Goal: Information Seeking & Learning: Learn about a topic

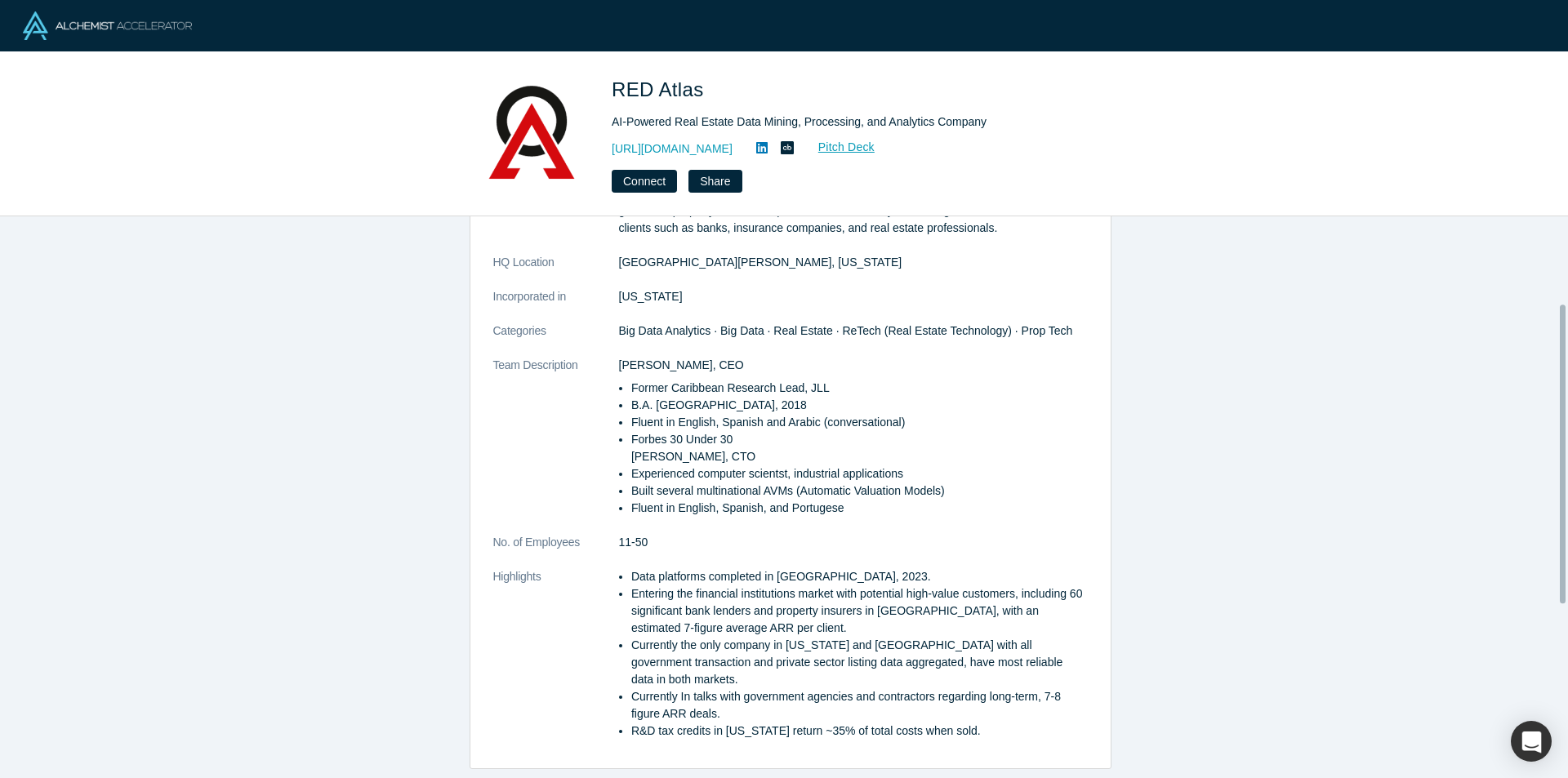
scroll to position [326, 0]
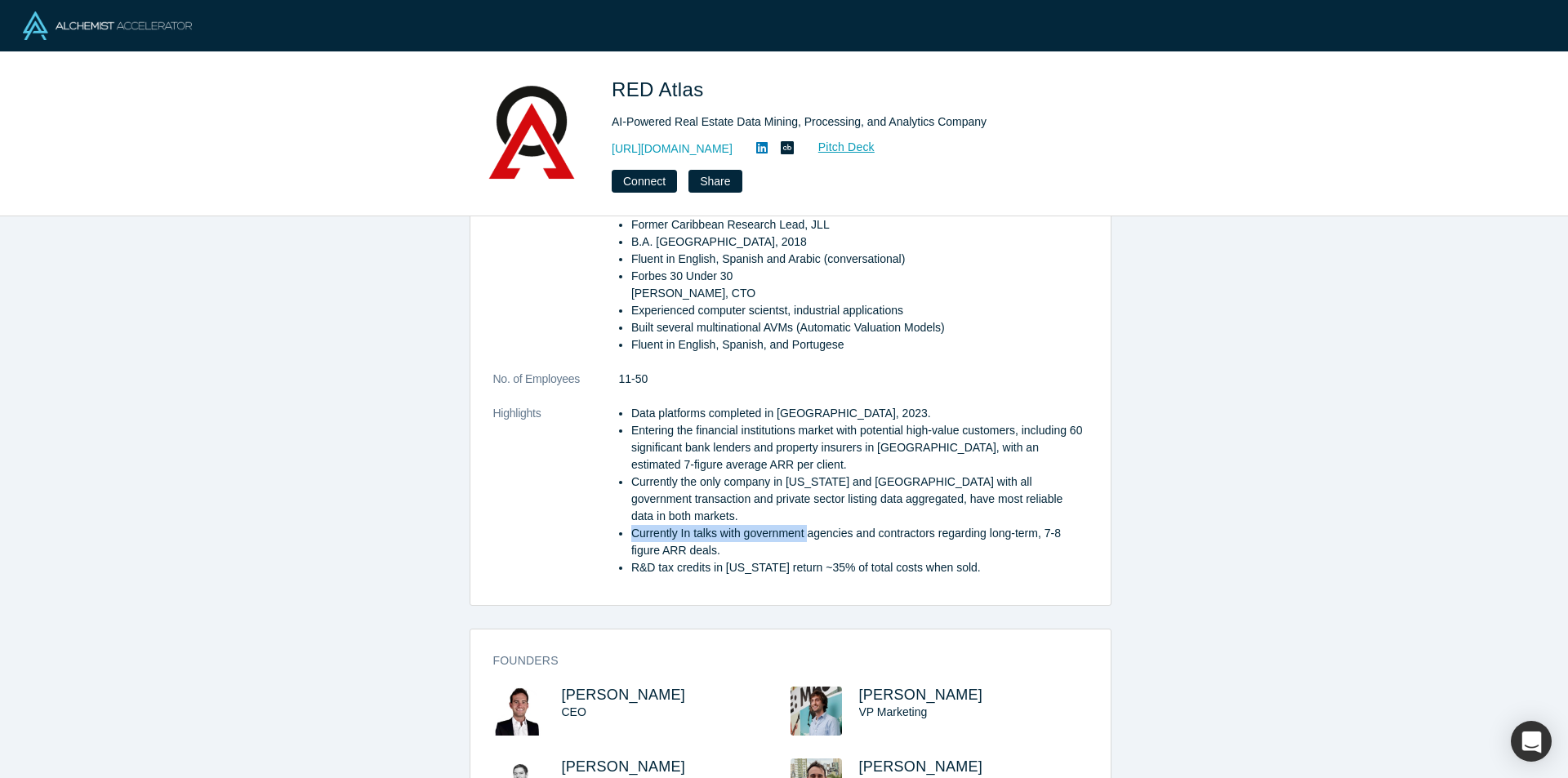
drag, startPoint x: 626, startPoint y: 518, endPoint x: 801, endPoint y: 514, distance: 175.0
click at [801, 525] on li "Currently In talks with government agencies and contractors regarding long-term…" at bounding box center [859, 542] width 456 height 34
click at [822, 525] on li "Currently In talks with government agencies and contractors regarding long-term…" at bounding box center [859, 542] width 456 height 34
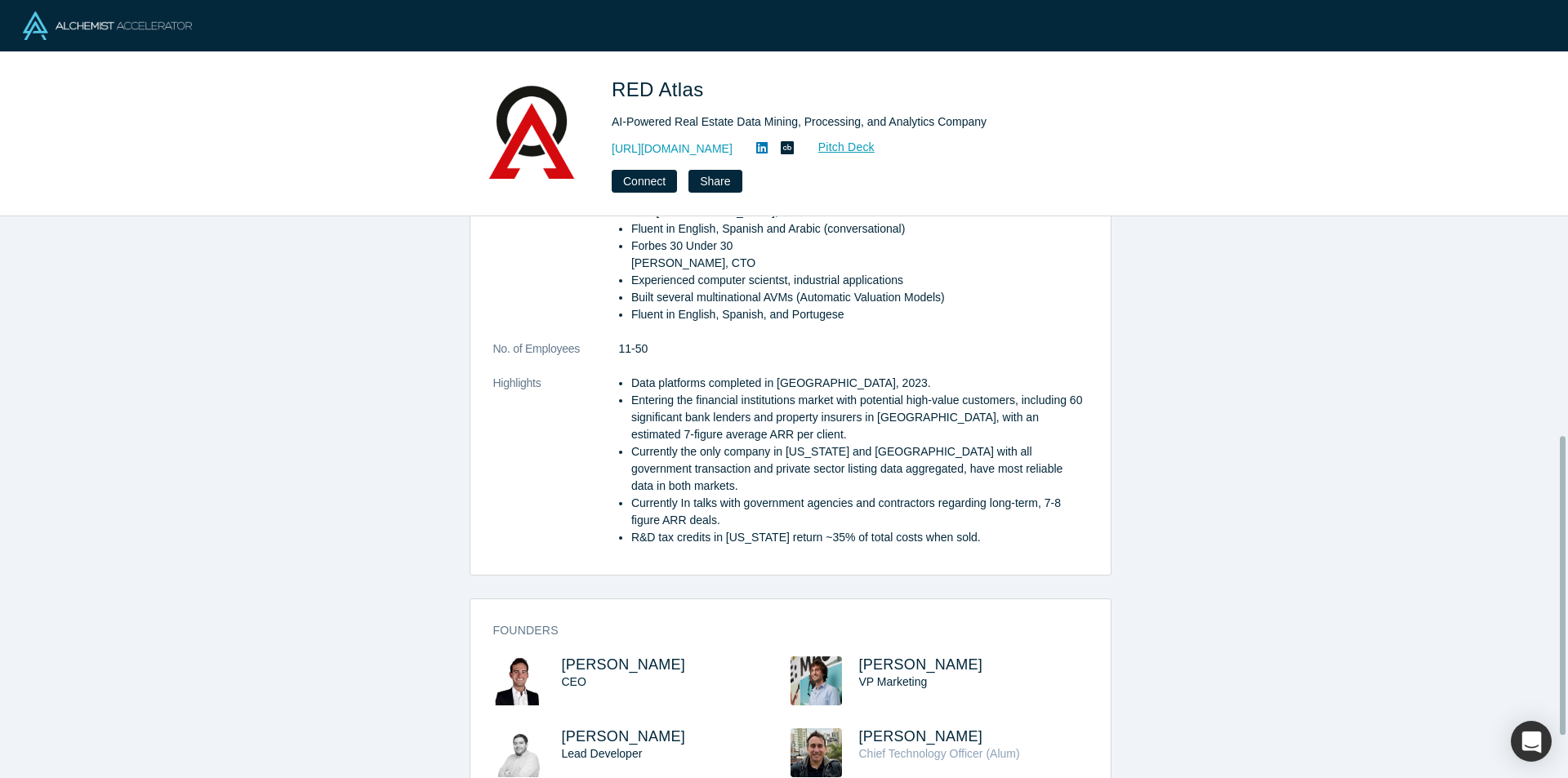
scroll to position [327, 0]
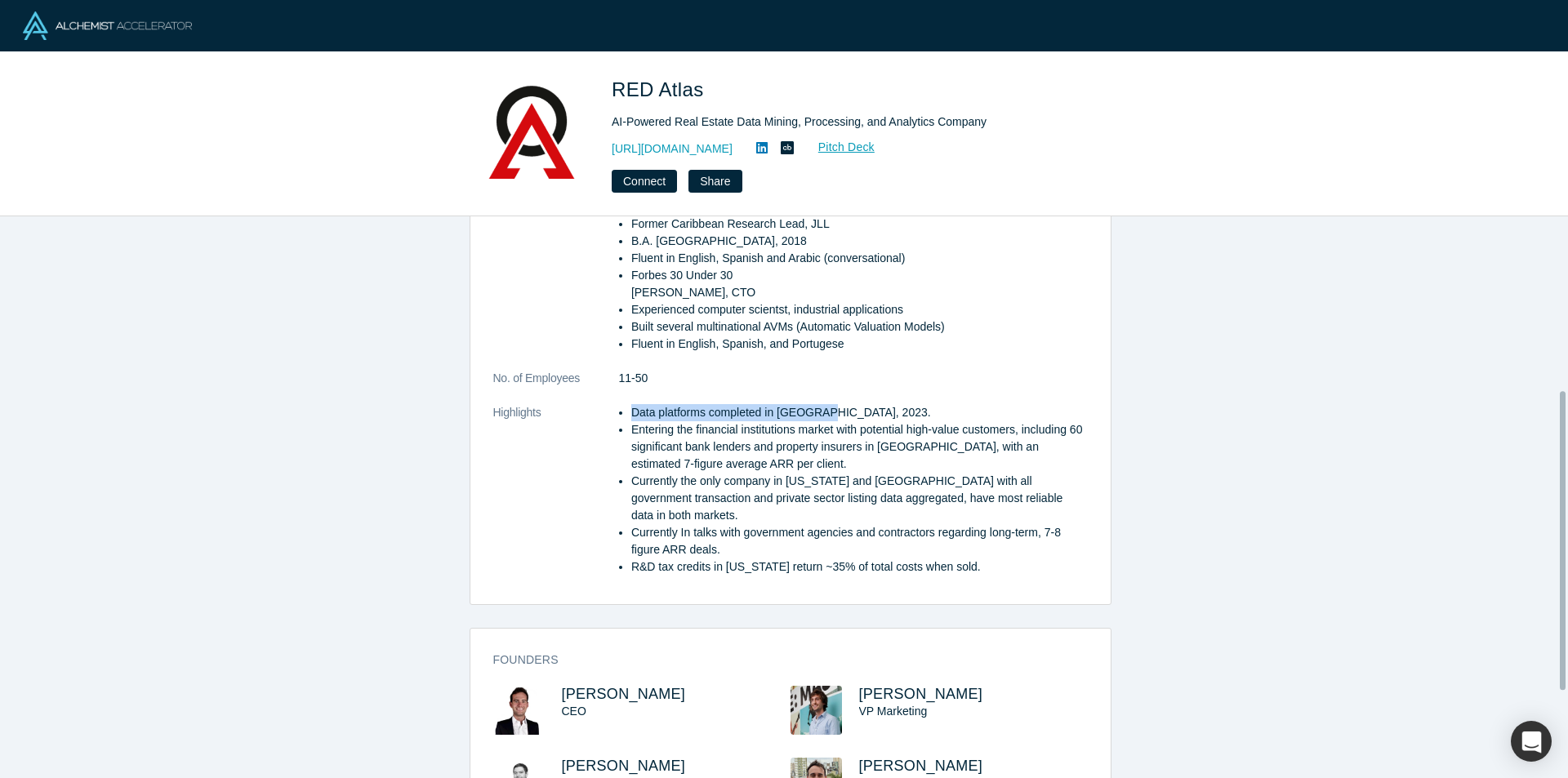
drag, startPoint x: 620, startPoint y: 414, endPoint x: 816, endPoint y: 414, distance: 196.0
click at [816, 414] on ul "Data platforms completed in Q4, 2023. Entering the financial institutions marke…" at bounding box center [853, 489] width 469 height 171
click at [830, 487] on li "Currently the only company in Puerto Rico and Colombia with all government tran…" at bounding box center [859, 498] width 456 height 52
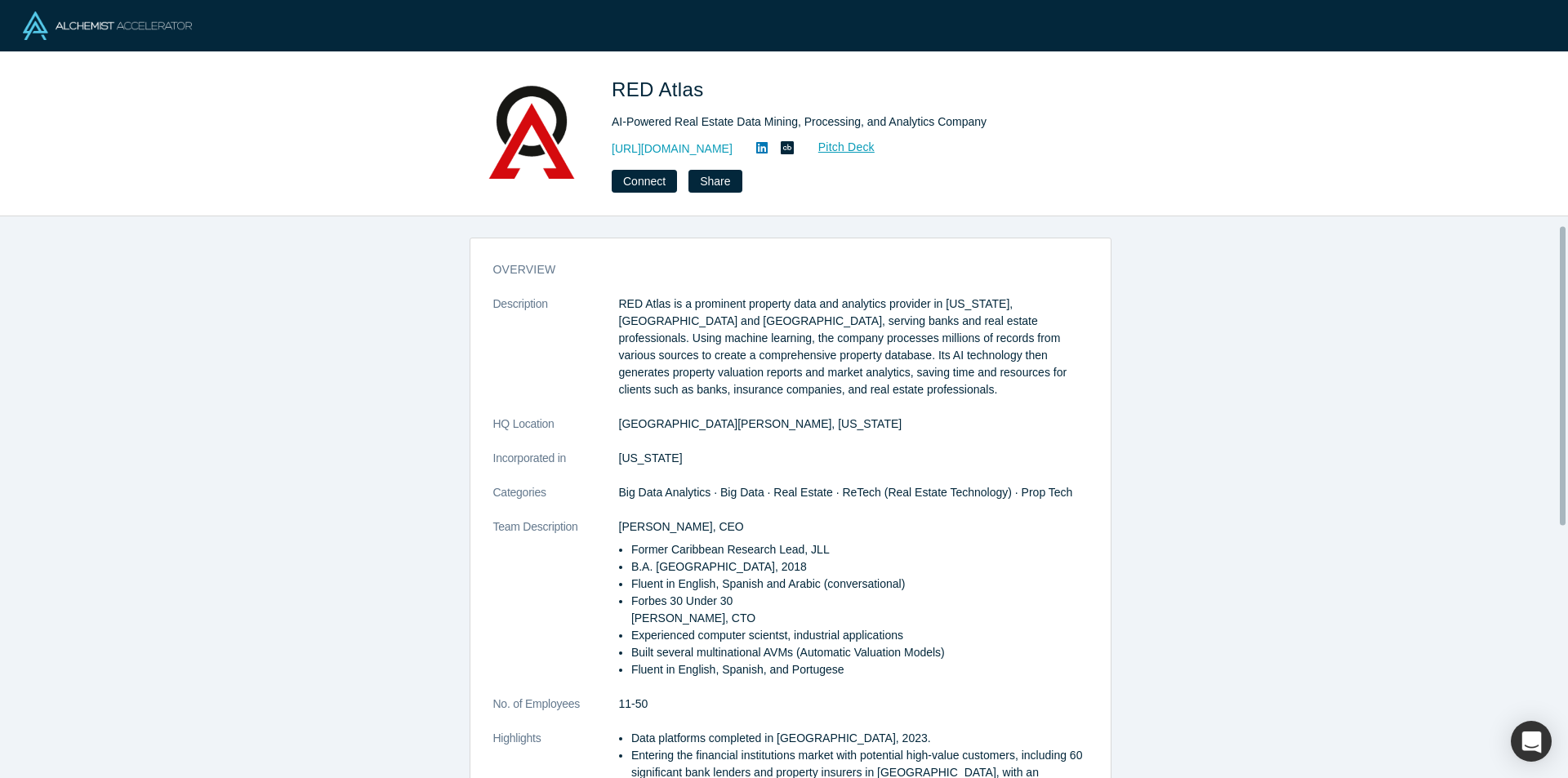
scroll to position [0, 0]
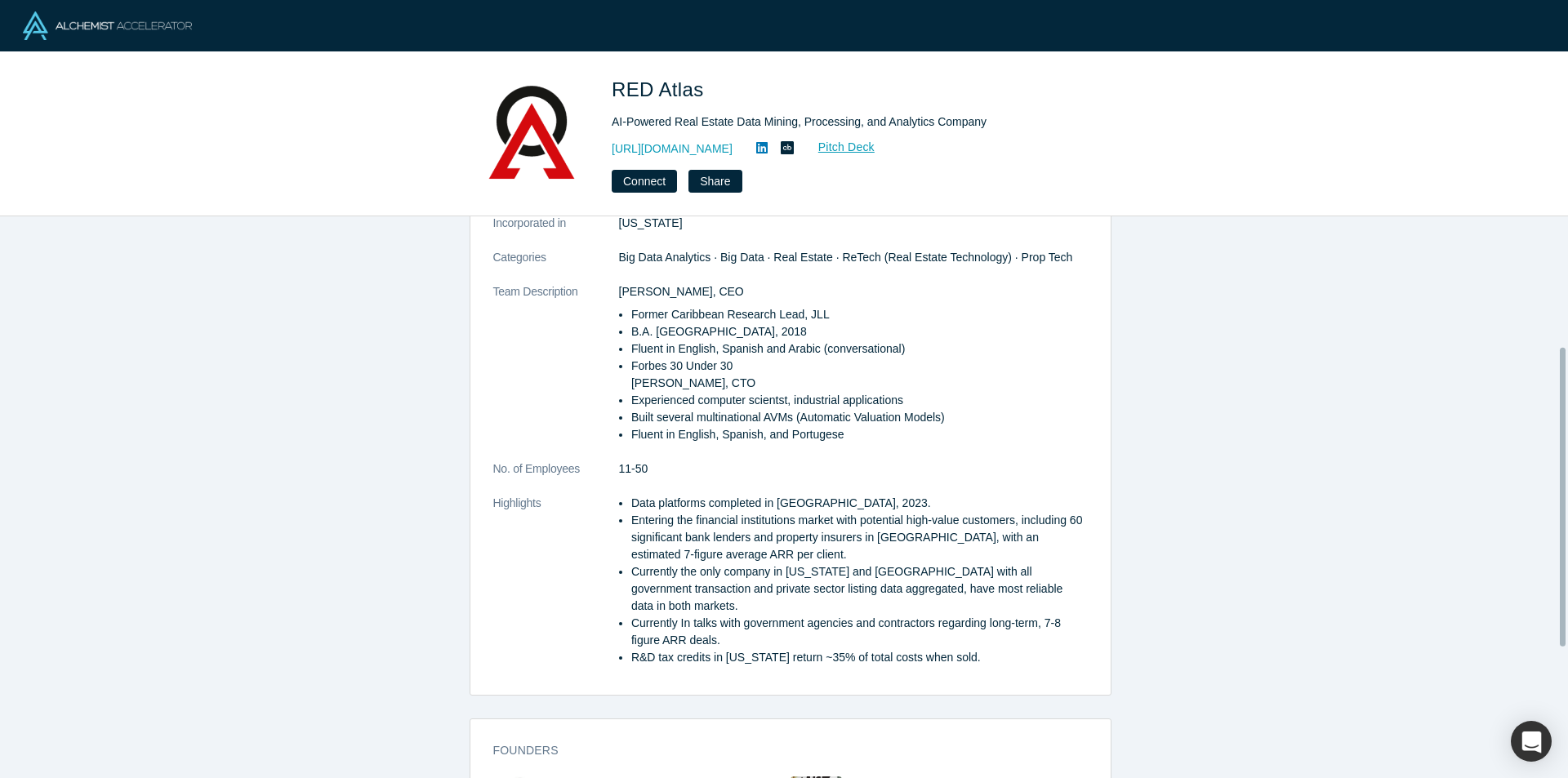
scroll to position [245, 0]
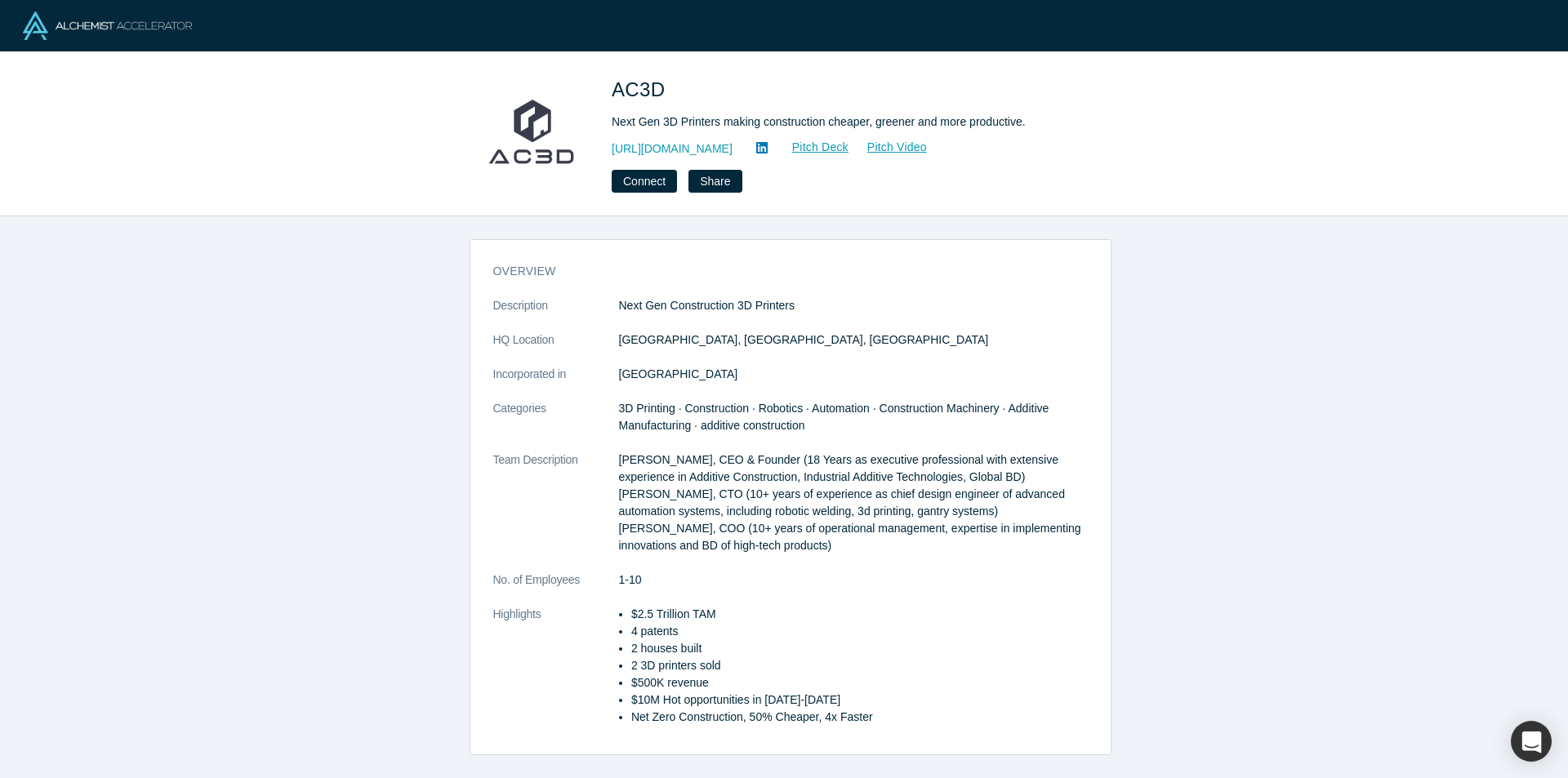
click at [1194, 569] on div "overview Description Next Gen Construction 3D Printers HQ Location Los Angeles,…" at bounding box center [790, 504] width 1580 height 574
click at [798, 555] on dl "Description Next Gen Construction 3D Printers HQ Location Los Angeles, CA, USA …" at bounding box center [790, 520] width 595 height 446
